Goal: Information Seeking & Learning: Learn about a topic

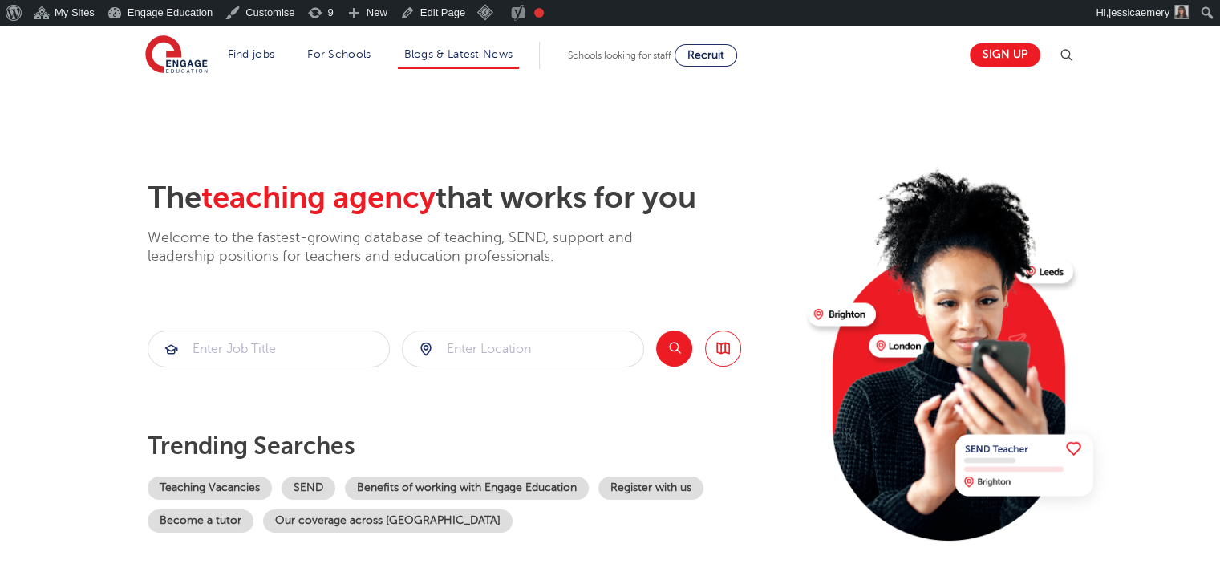
click at [466, 60] on li "Blogs & Latest News" at bounding box center [459, 55] width 122 height 27
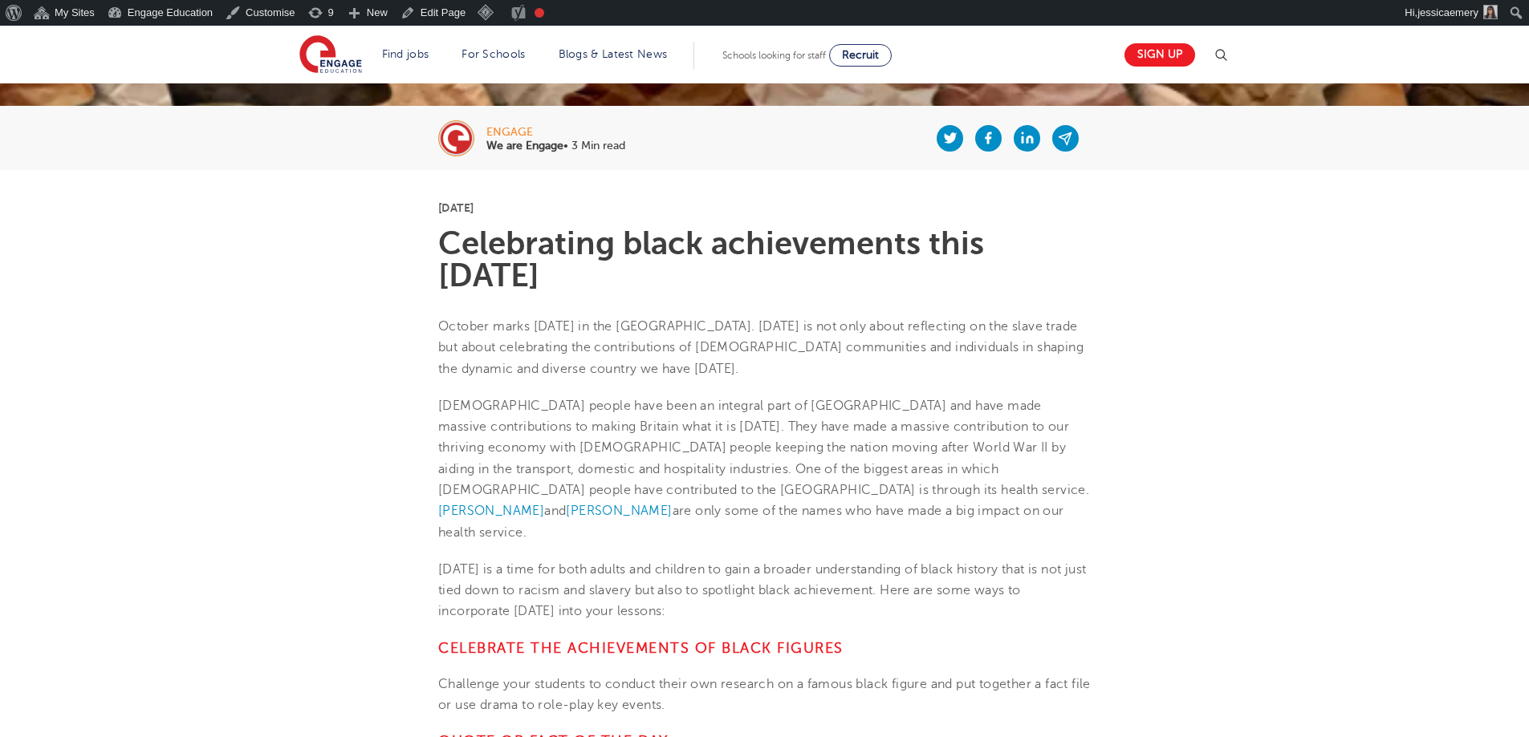
scroll to position [401, 0]
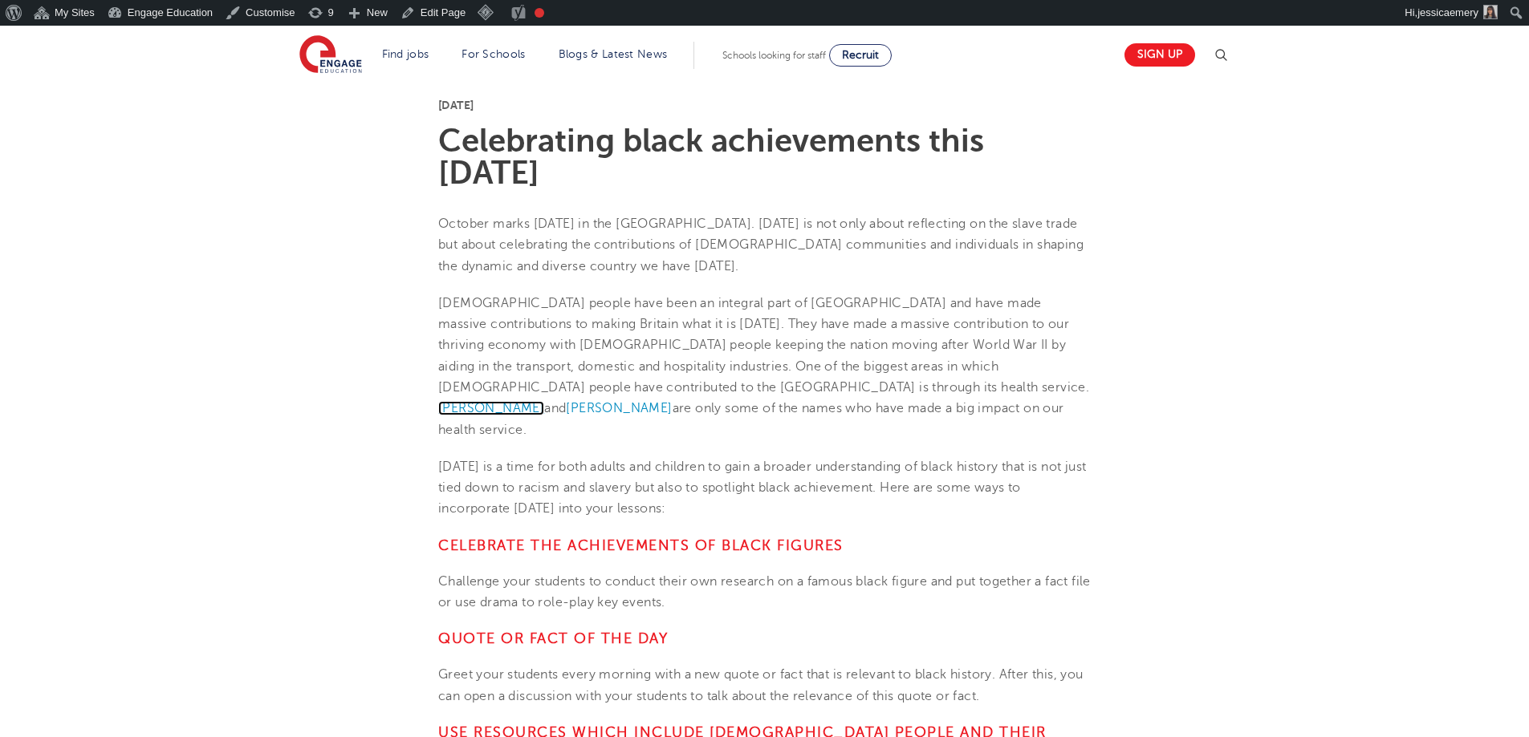
click at [544, 401] on span "[PERSON_NAME]" at bounding box center [491, 408] width 106 height 14
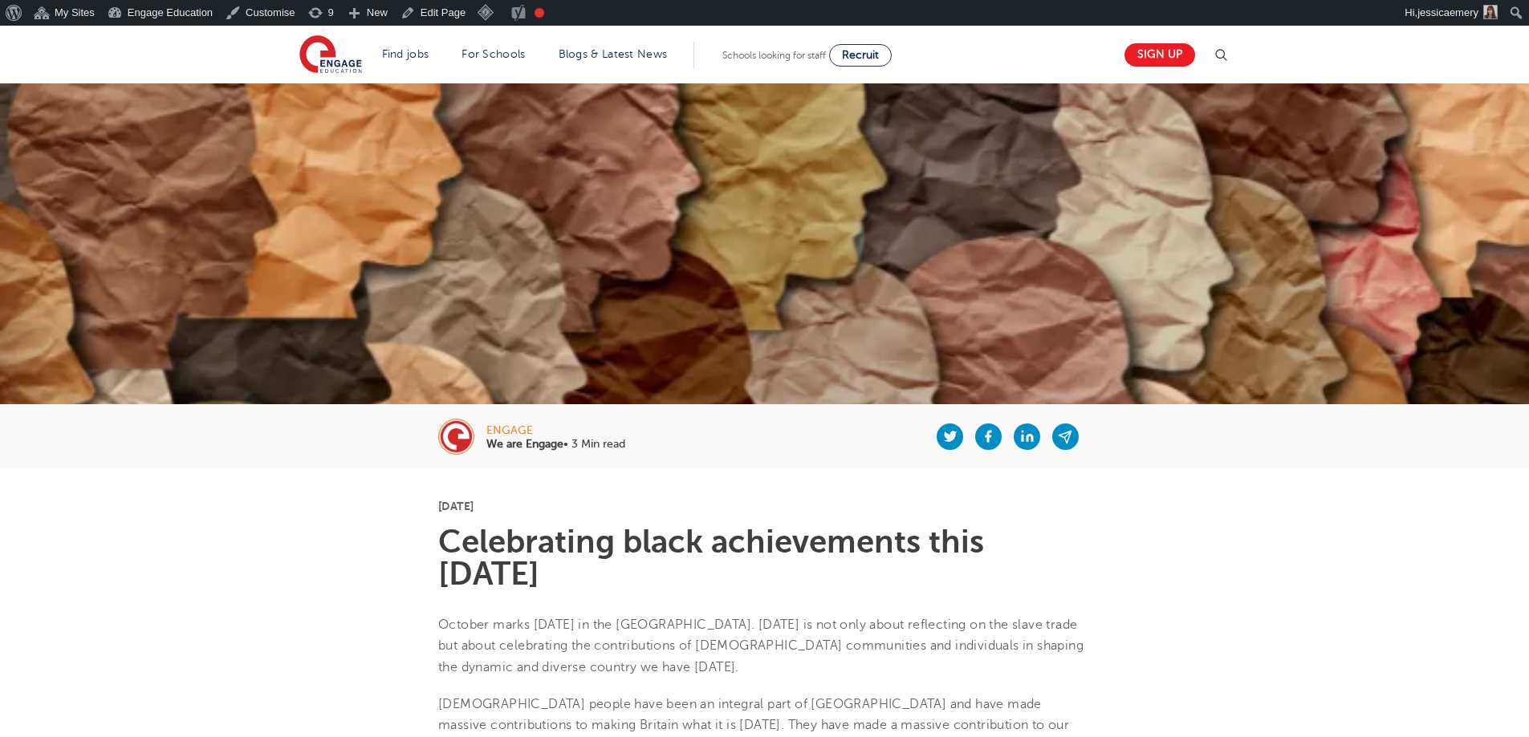
scroll to position [401, 0]
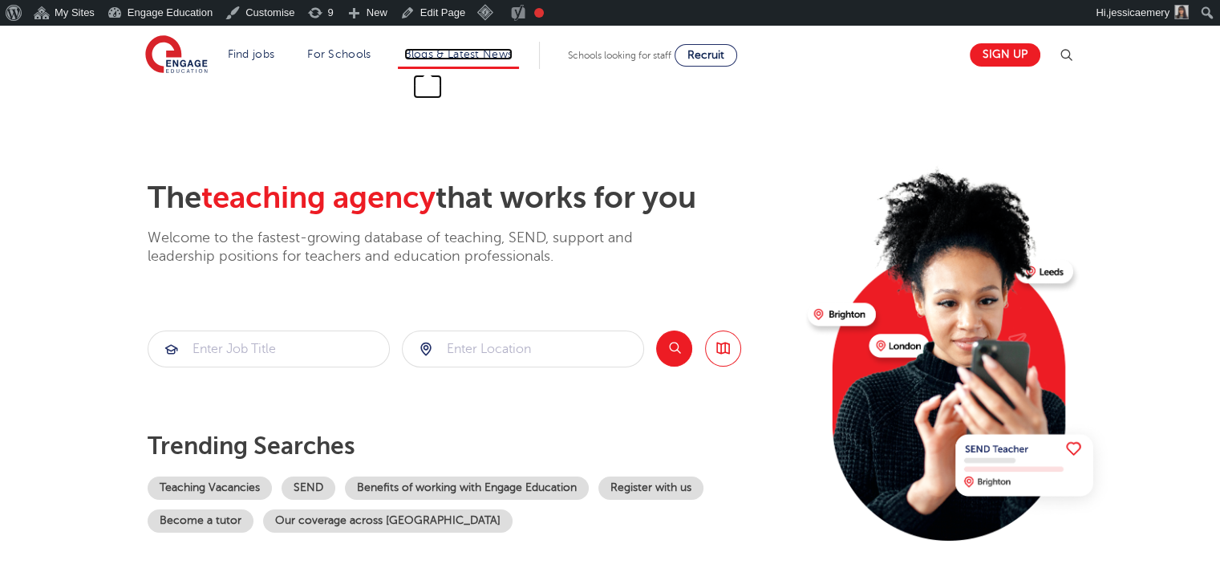
click at [502, 52] on link "Blogs & Latest News" at bounding box center [458, 54] width 109 height 12
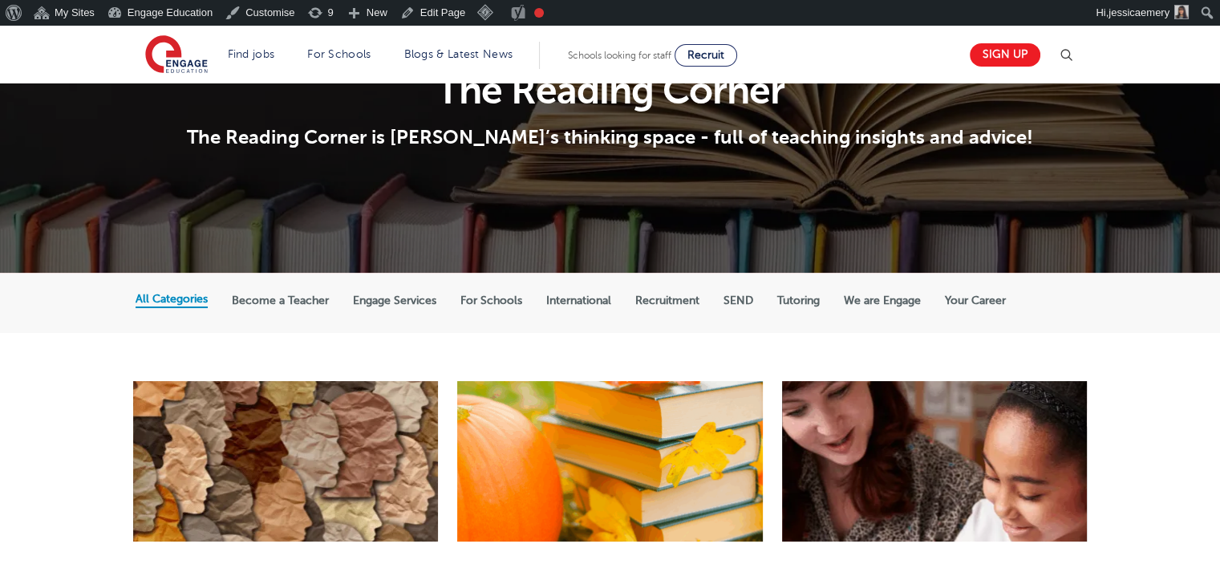
scroll to position [160, 0]
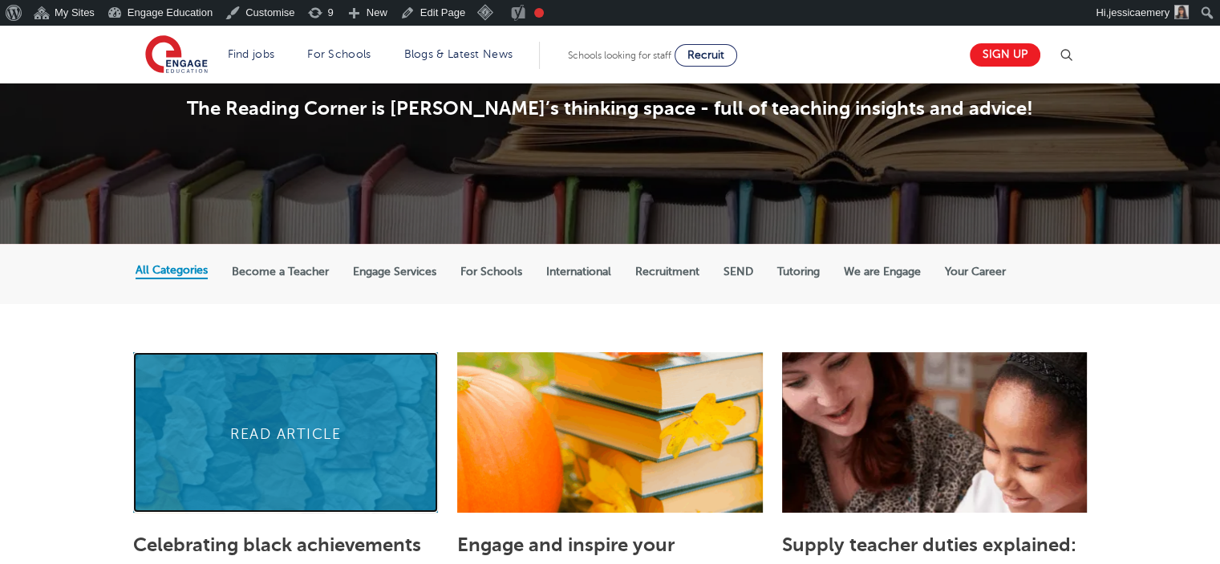
click at [299, 433] on link at bounding box center [285, 432] width 305 height 160
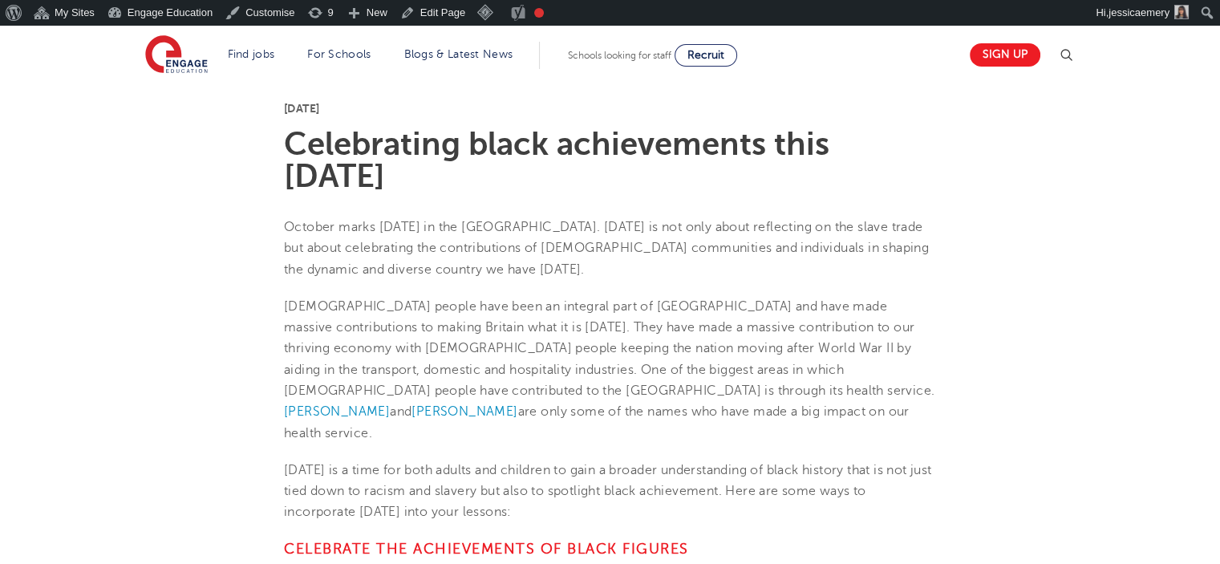
scroll to position [401, 0]
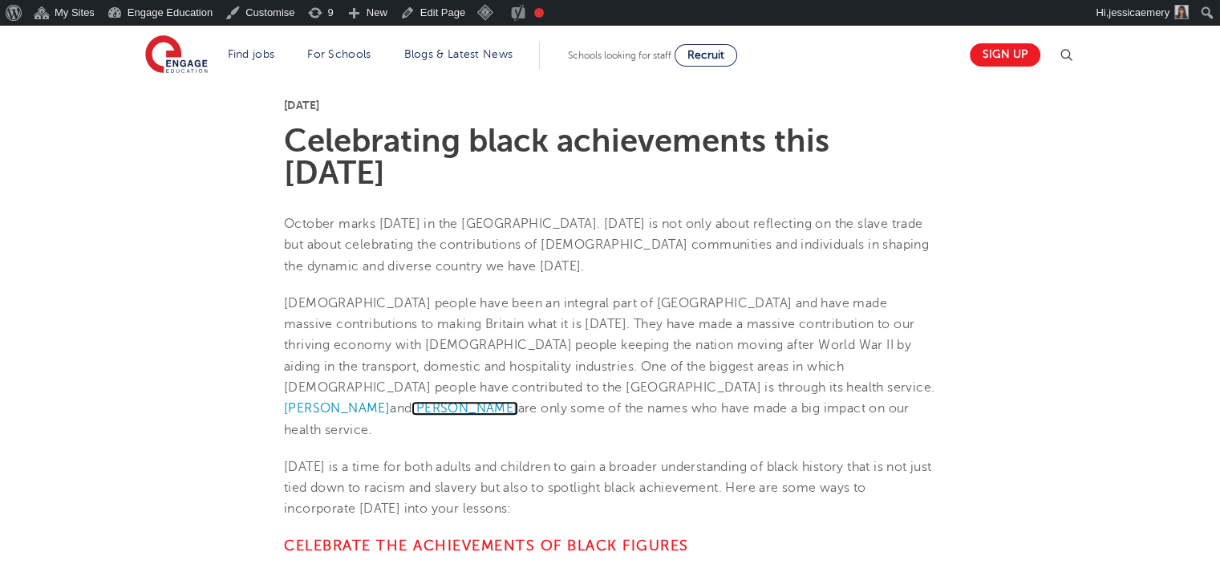
click at [479, 401] on span "[PERSON_NAME]" at bounding box center [465, 408] width 106 height 14
